Goal: Information Seeking & Learning: Learn about a topic

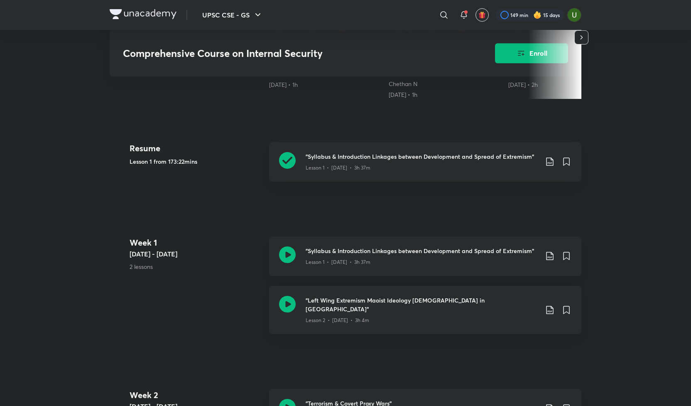
scroll to position [293, 0]
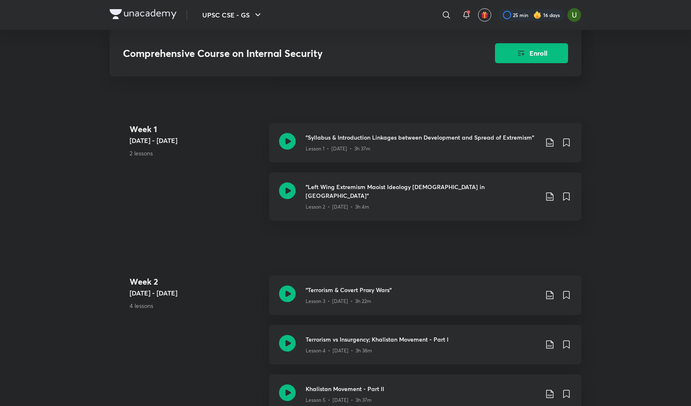
scroll to position [416, 0]
click at [444, 16] on icon at bounding box center [446, 15] width 10 height 10
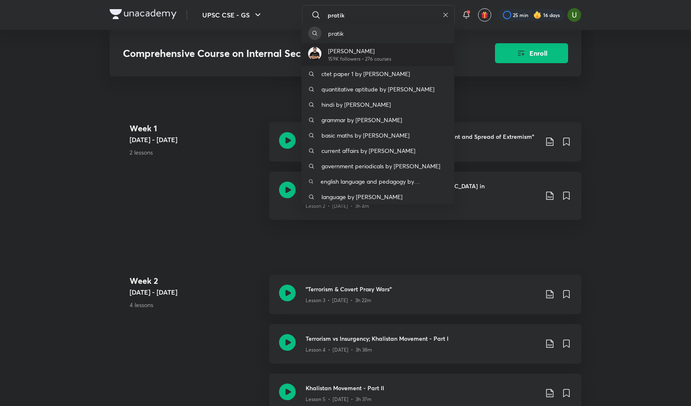
type input "pratik"
click at [347, 54] on p "[PERSON_NAME]" at bounding box center [359, 50] width 63 height 9
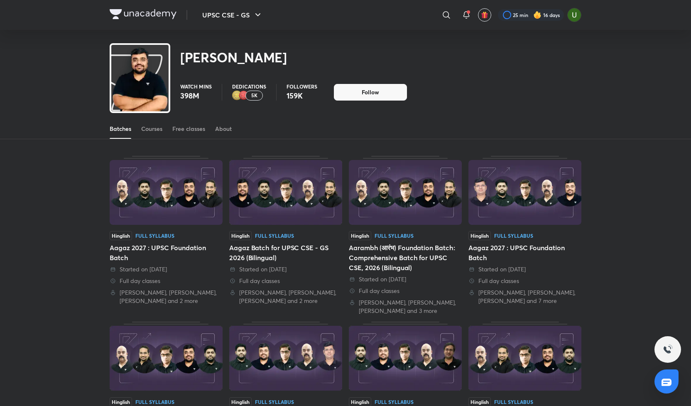
click at [136, 14] on img at bounding box center [143, 14] width 67 height 10
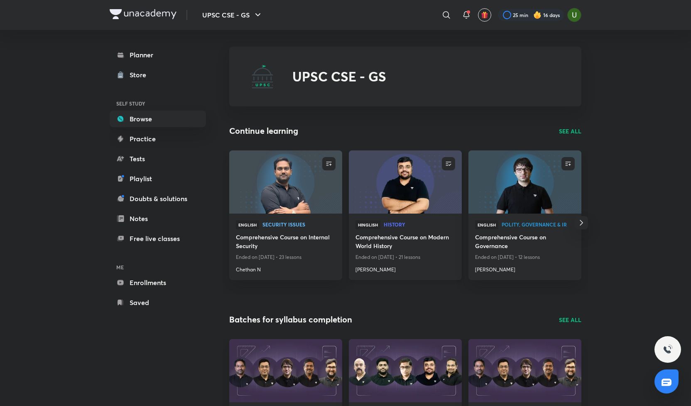
click at [409, 240] on h4 "Comprehensive Course on Modern World History" at bounding box center [405, 241] width 100 height 19
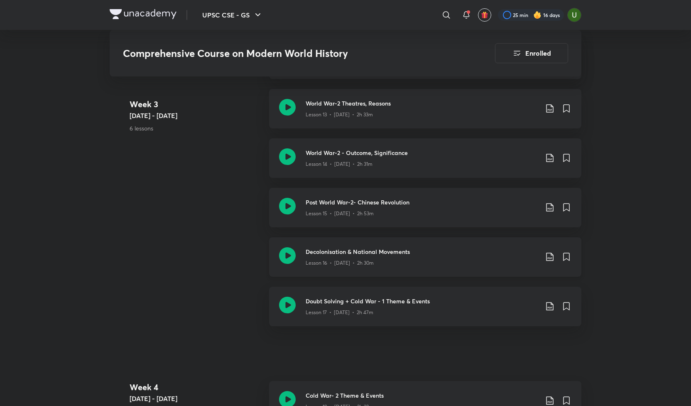
scroll to position [1163, 0]
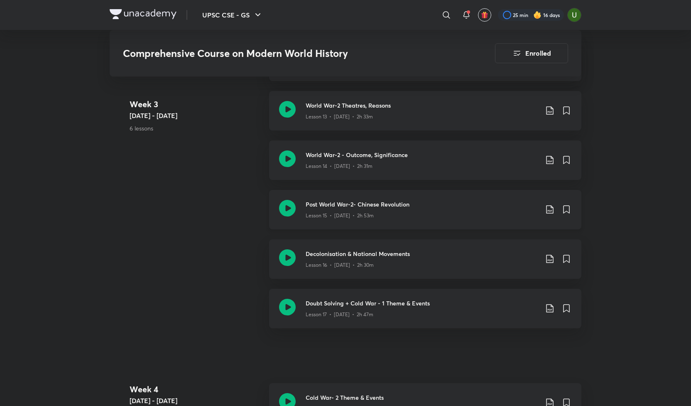
click at [286, 211] on icon at bounding box center [287, 208] width 17 height 17
